Goal: Task Accomplishment & Management: Manage account settings

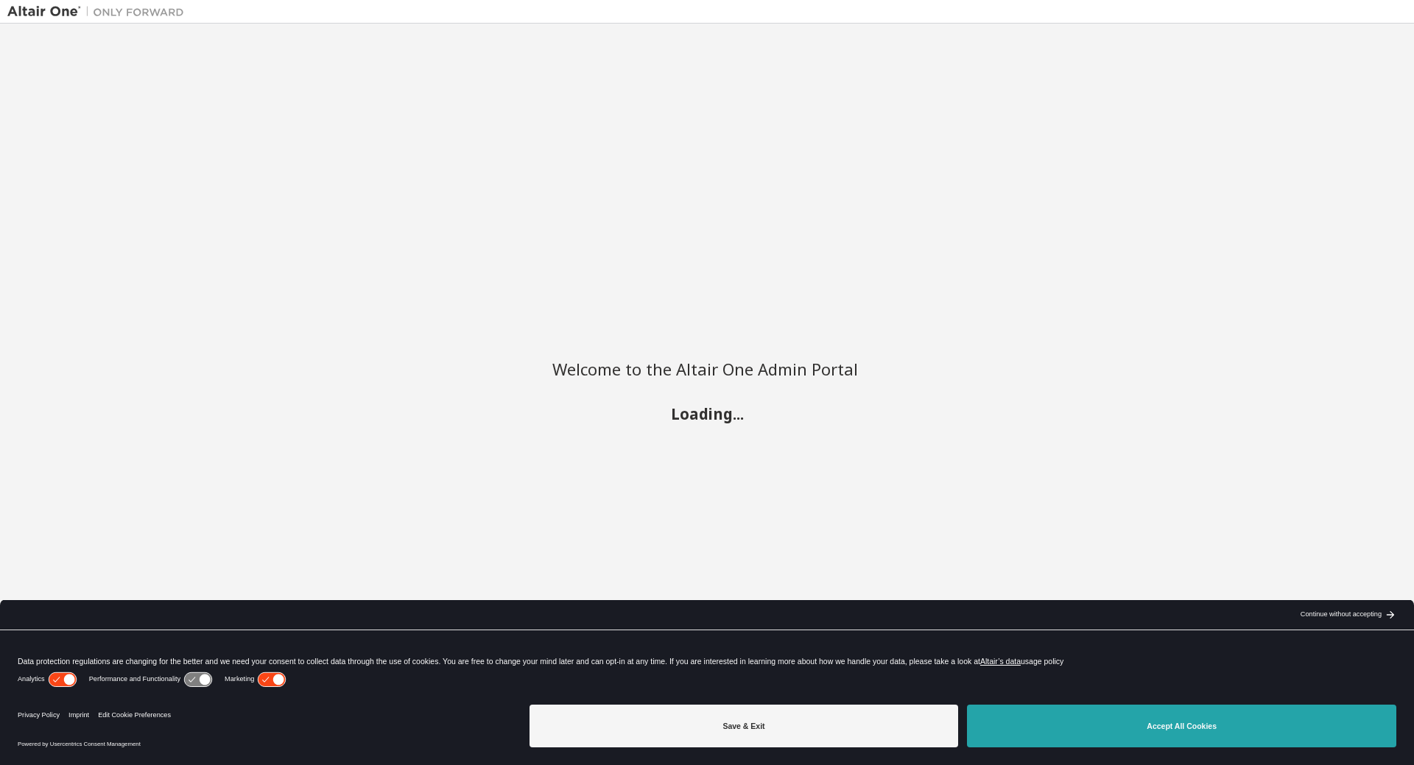
click at [1198, 737] on button "Accept All Cookies" at bounding box center [1181, 726] width 429 height 43
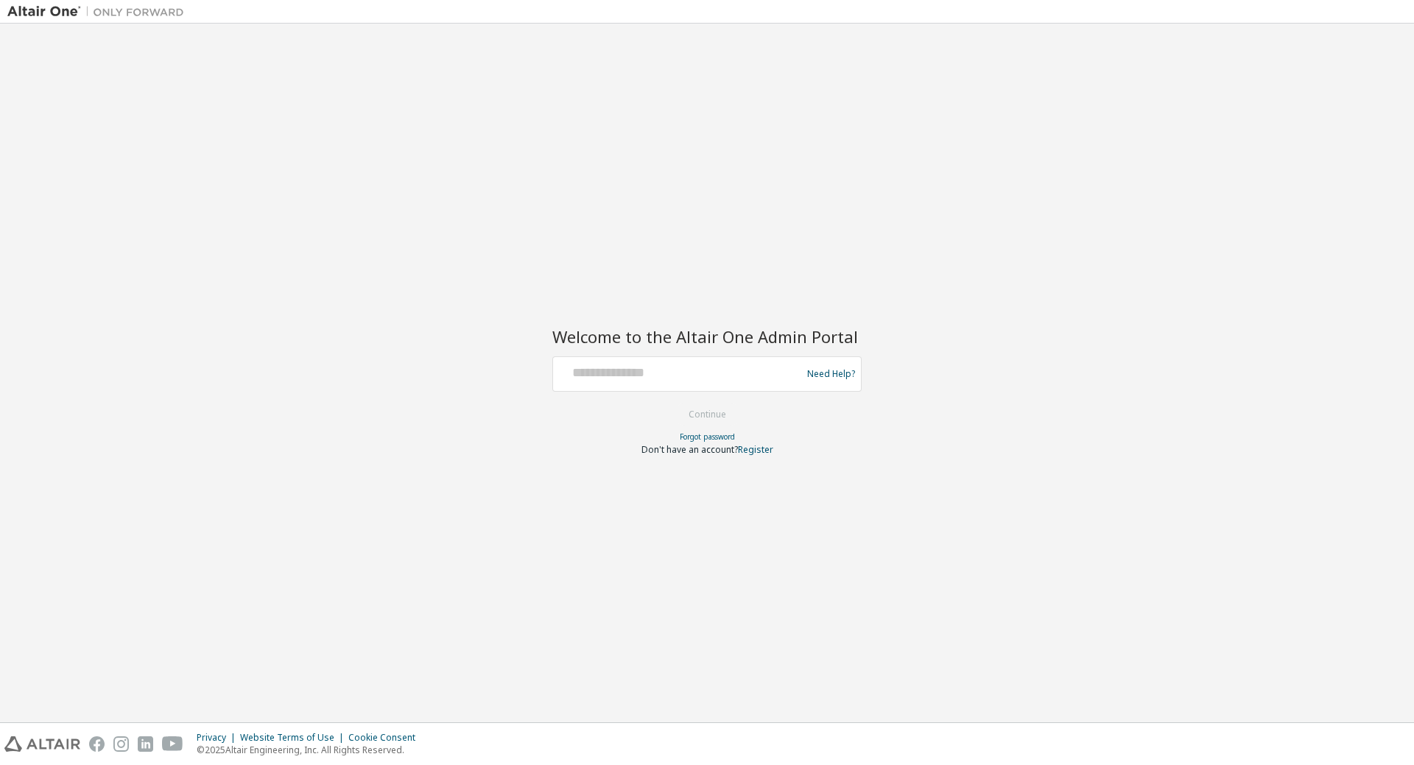
click at [47, 13] on img at bounding box center [99, 11] width 184 height 15
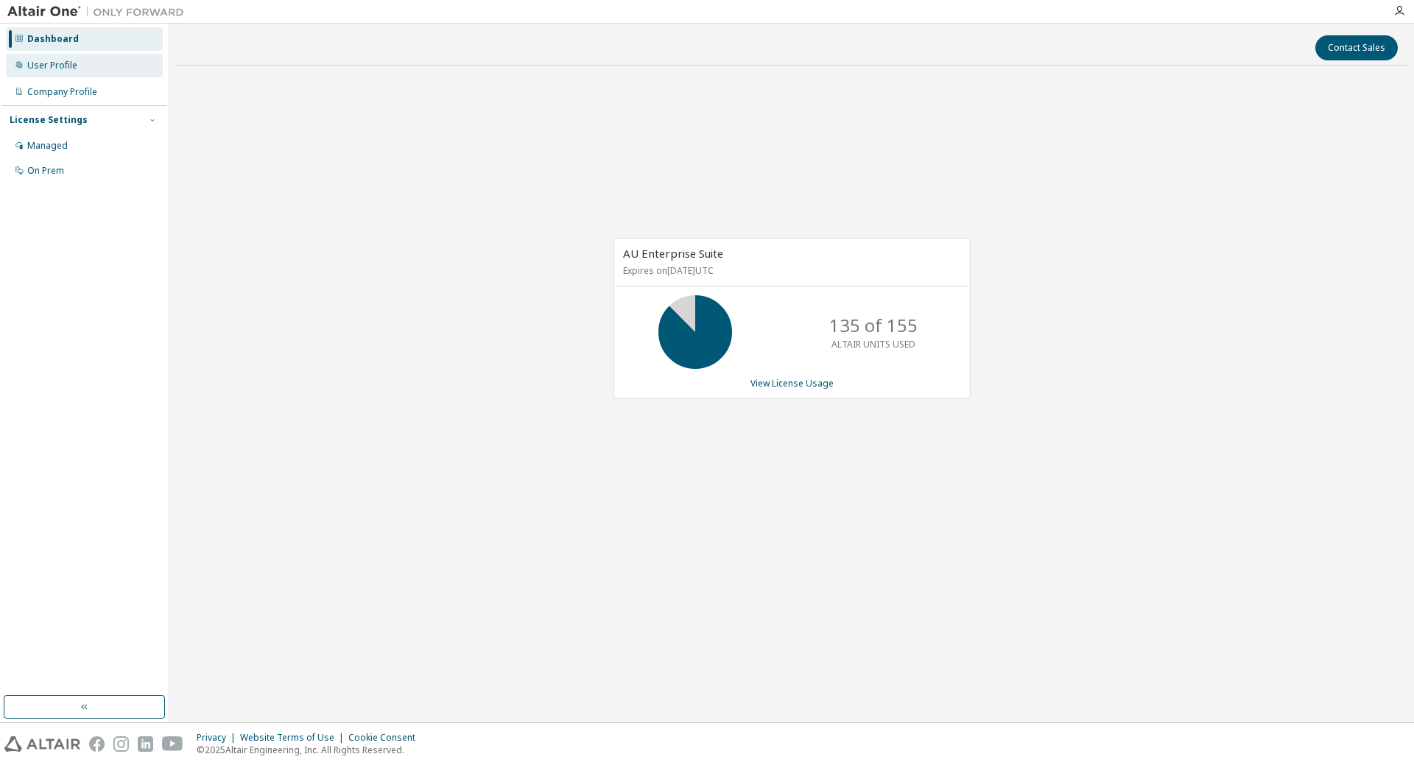
click at [71, 62] on div "User Profile" at bounding box center [52, 66] width 50 height 12
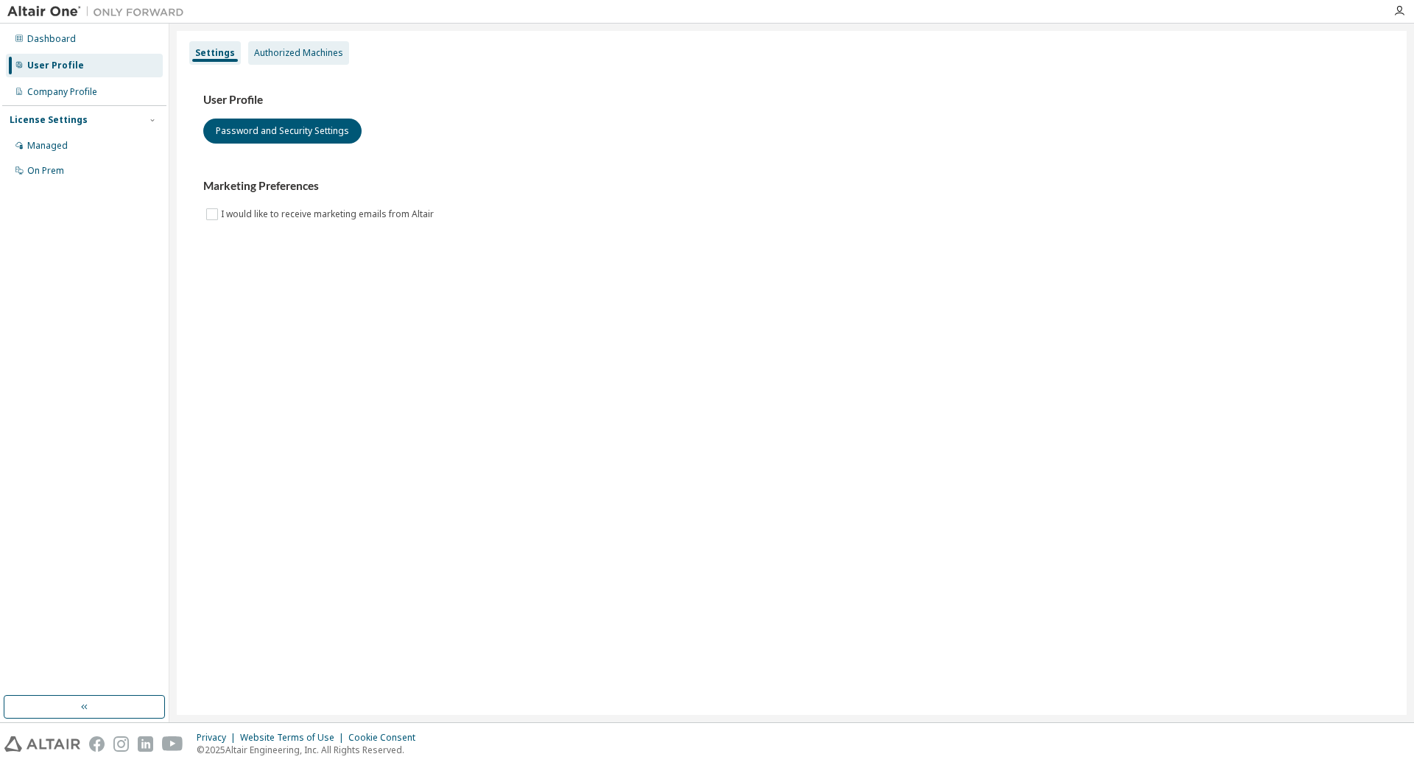
click at [305, 52] on div "Authorized Machines" at bounding box center [298, 53] width 89 height 12
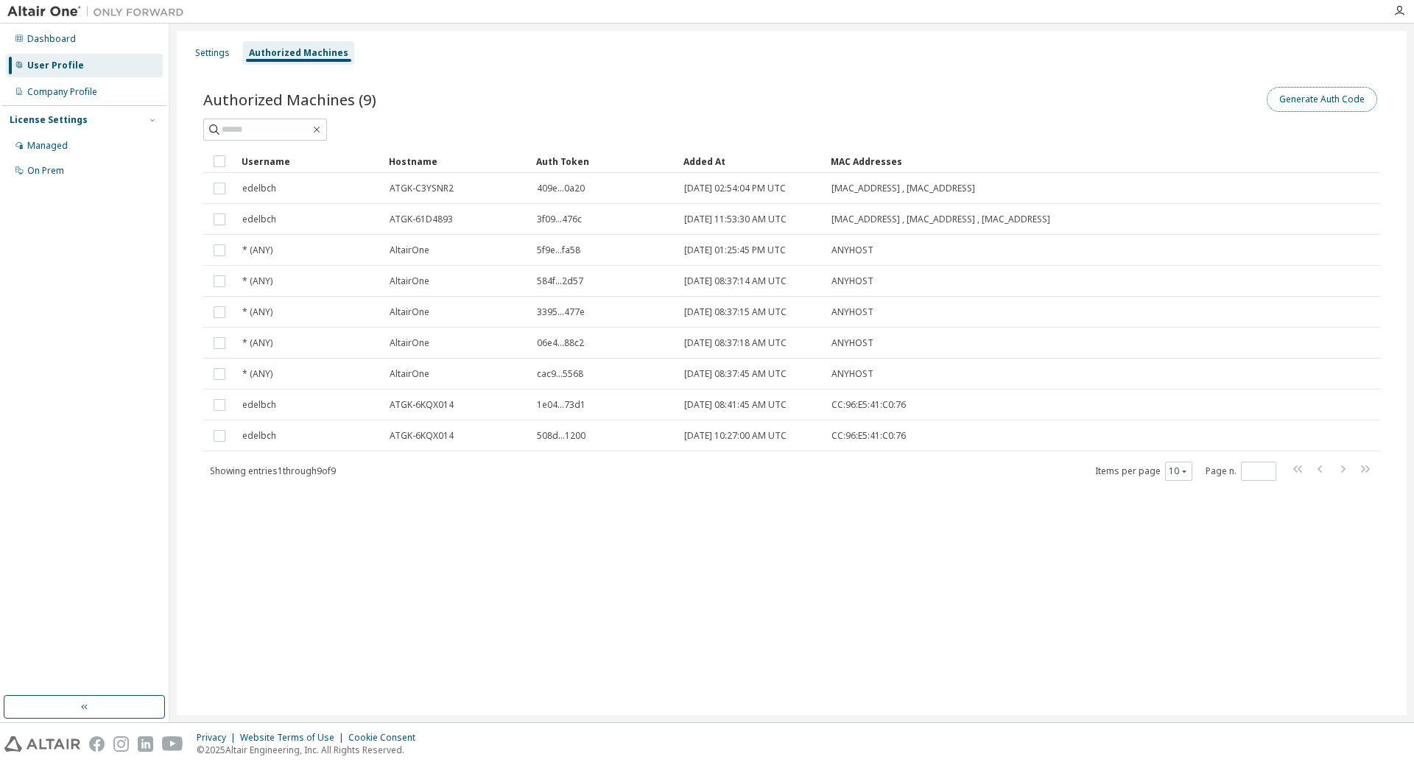
click at [1306, 101] on button "Generate Auth Code" at bounding box center [1322, 99] width 110 height 25
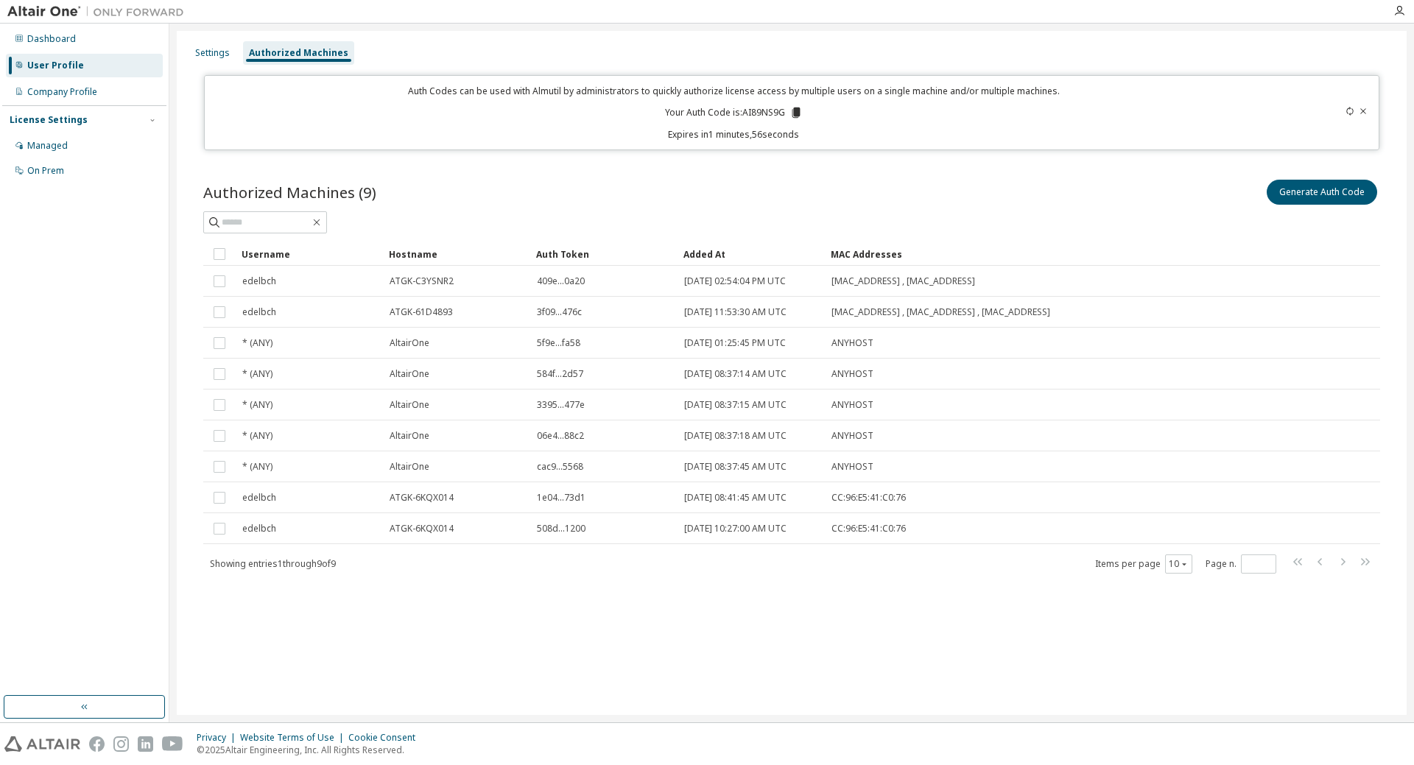
click at [343, 645] on div "Settings Authorized Machines Auth Codes can be used with Almutil by administrat…" at bounding box center [792, 373] width 1230 height 684
click at [63, 148] on div "Managed" at bounding box center [47, 146] width 41 height 12
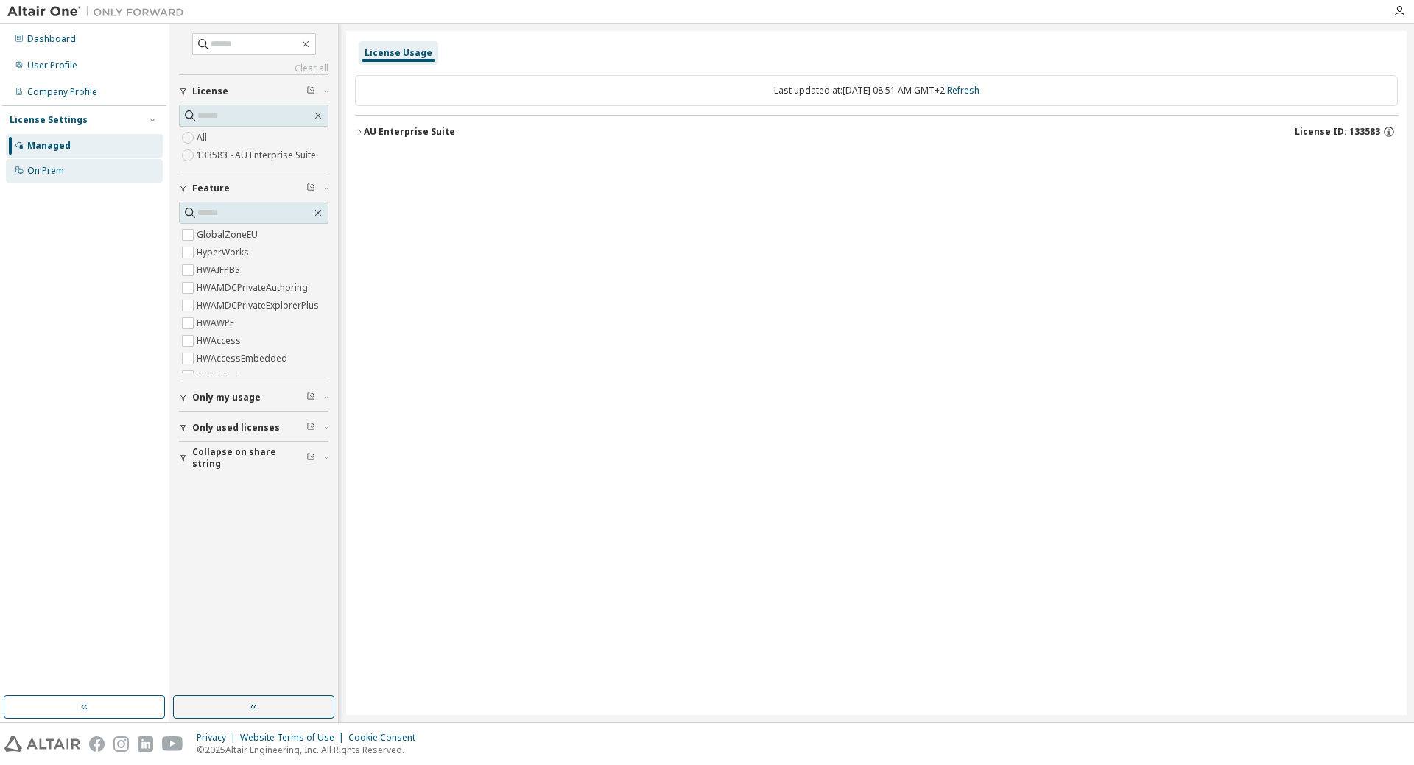
click at [46, 172] on div "On Prem" at bounding box center [45, 171] width 37 height 12
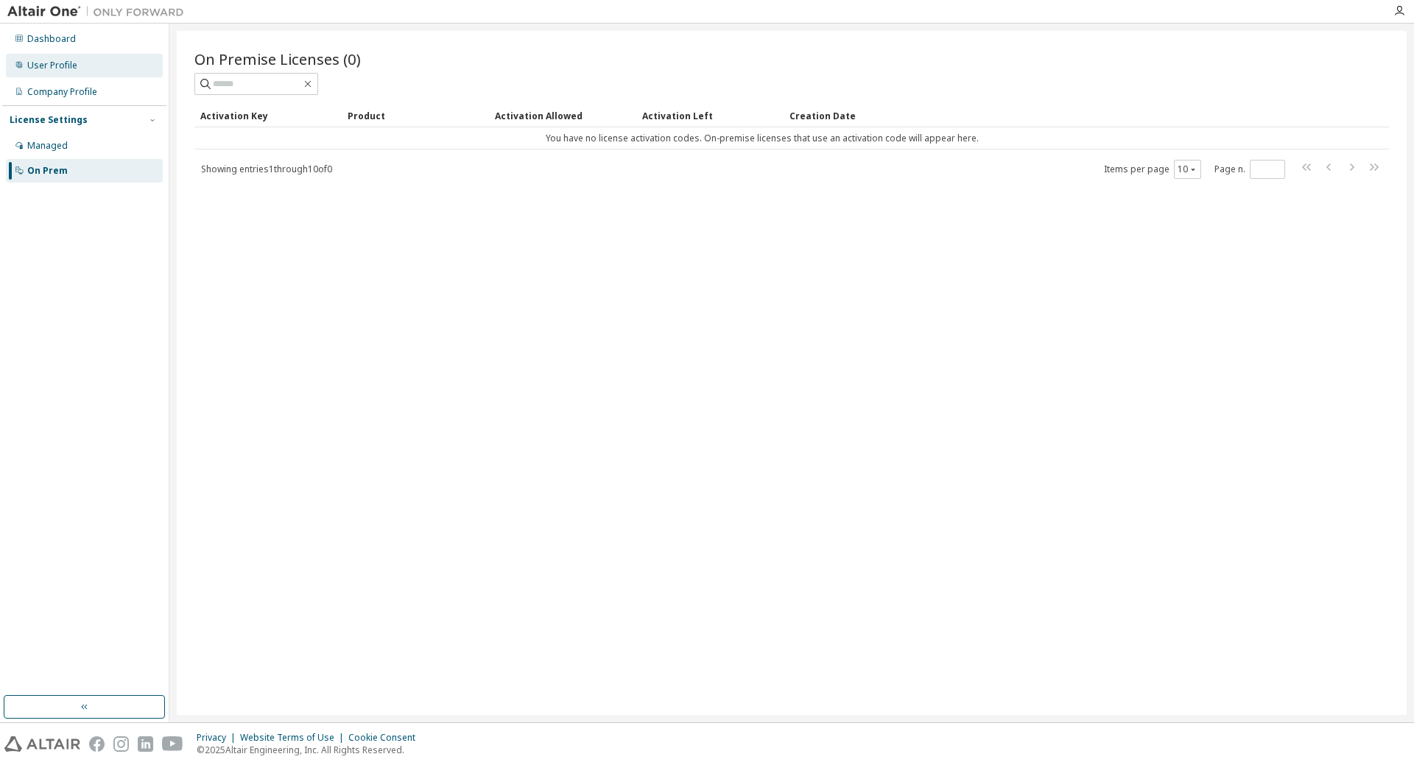
click at [68, 72] on div "User Profile" at bounding box center [84, 66] width 157 height 24
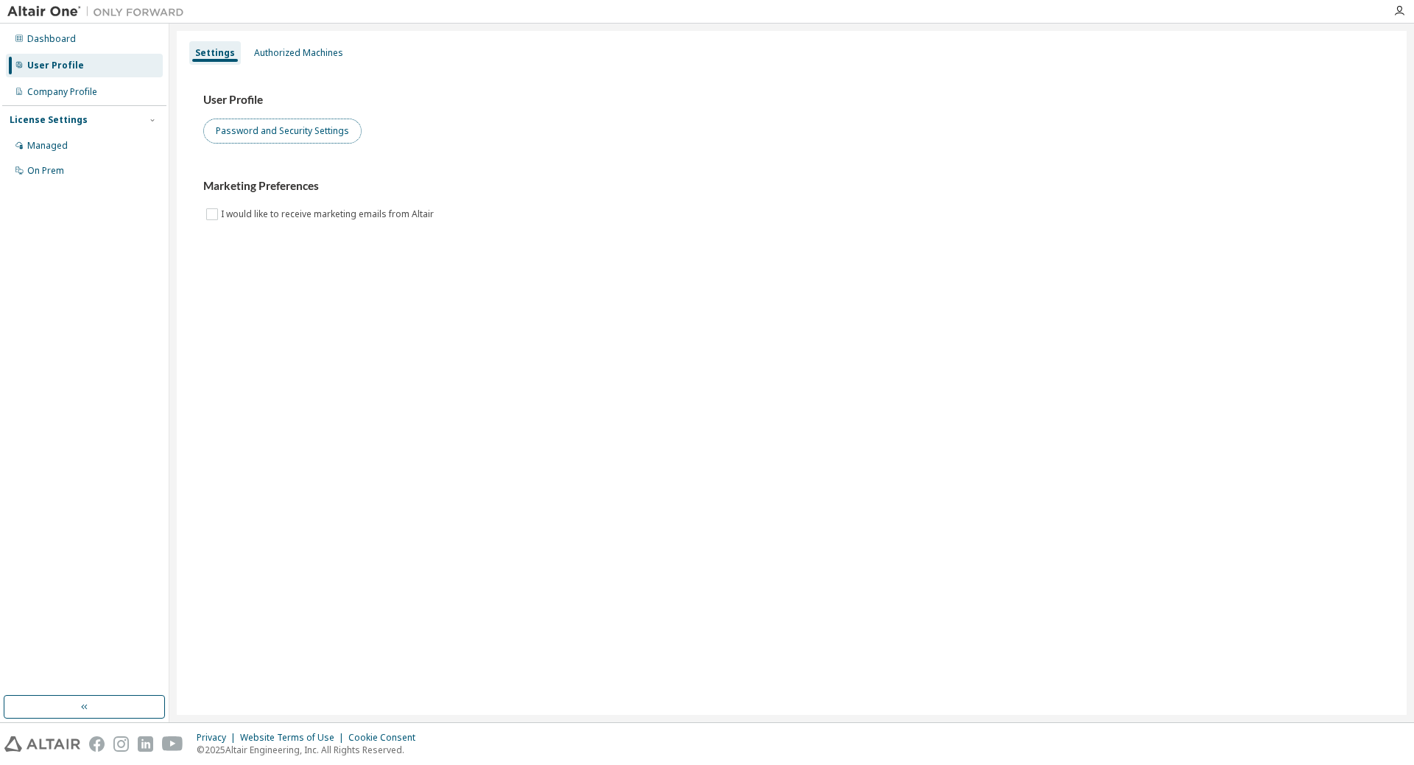
click at [284, 132] on button "Password and Security Settings" at bounding box center [282, 131] width 158 height 25
click at [279, 47] on div "Authorized Machines" at bounding box center [298, 53] width 89 height 12
